Goal: Navigation & Orientation: Find specific page/section

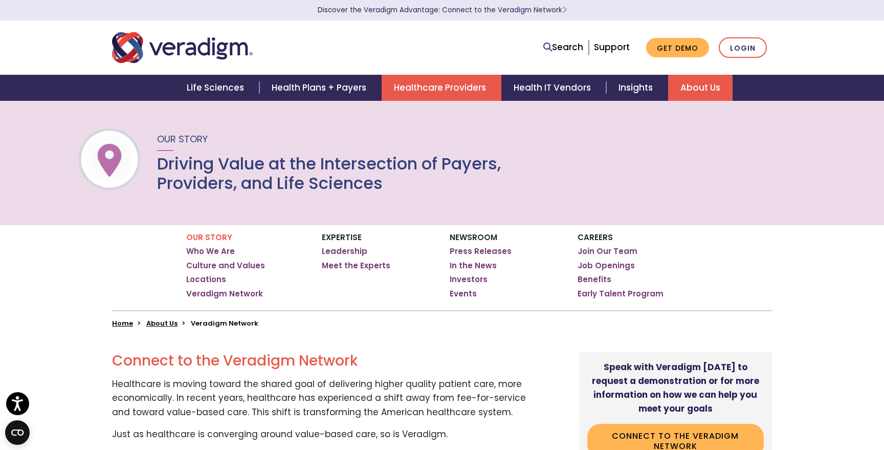
click at [454, 83] on link "Healthcare Providers" at bounding box center [442, 88] width 120 height 26
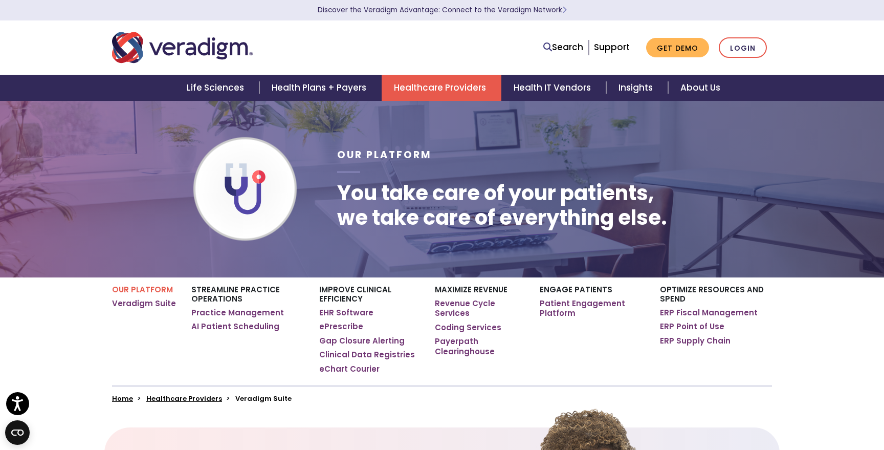
click at [439, 80] on link "Healthcare Providers" at bounding box center [442, 88] width 120 height 26
